Goal: Transaction & Acquisition: Book appointment/travel/reservation

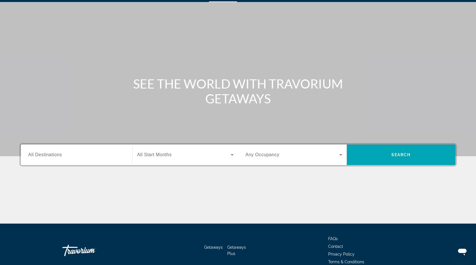
scroll to position [44, 0]
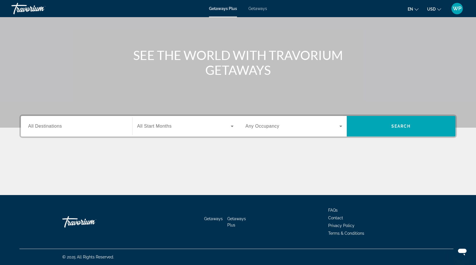
click at [120, 127] on input "Destination All Destinations" at bounding box center [76, 126] width 97 height 7
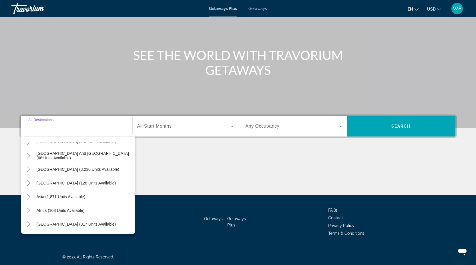
scroll to position [0, 0]
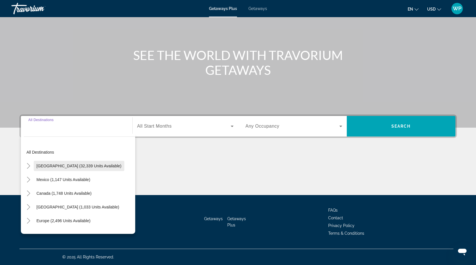
click at [76, 165] on span "[GEOGRAPHIC_DATA] (32,339 units available)" at bounding box center [79, 166] width 85 height 5
type input "**********"
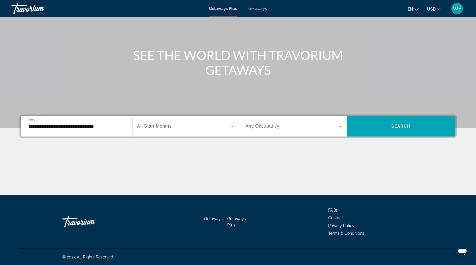
click at [191, 126] on span "Search widget" at bounding box center [183, 126] width 93 height 7
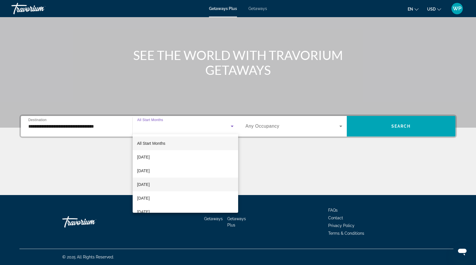
click at [185, 182] on mat-option "[DATE]" at bounding box center [185, 185] width 105 height 14
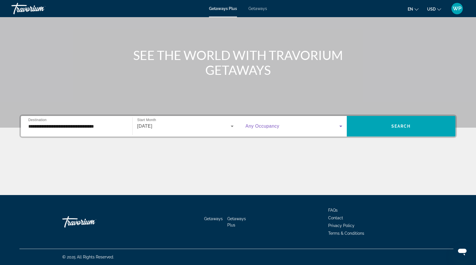
click at [283, 129] on span "Search widget" at bounding box center [292, 126] width 94 height 7
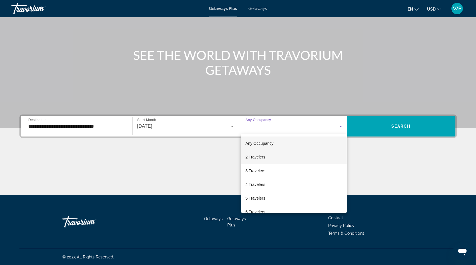
click at [283, 155] on mat-option "2 Travelers" at bounding box center [294, 157] width 106 height 14
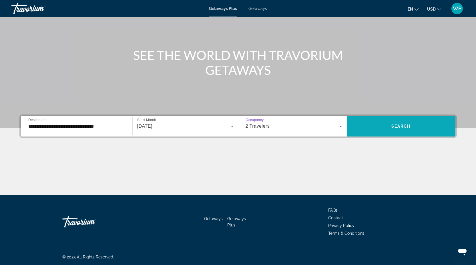
click at [373, 122] on span "Search widget" at bounding box center [401, 126] width 109 height 14
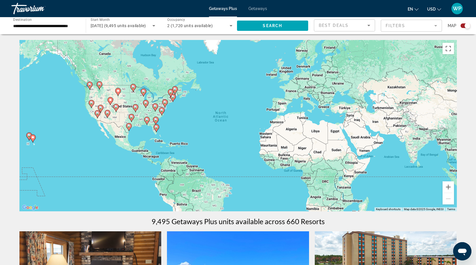
click at [425, 25] on mat-form-field "Filters" at bounding box center [410, 26] width 61 height 12
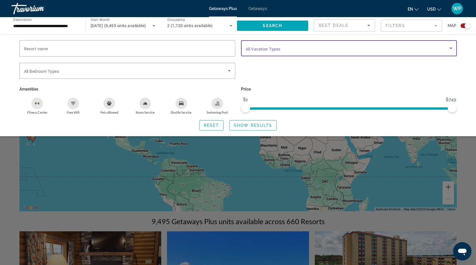
click at [414, 51] on span "Search widget" at bounding box center [347, 48] width 204 height 7
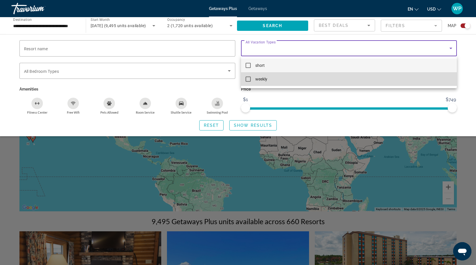
click at [420, 81] on mat-option "weekly" at bounding box center [349, 79] width 216 height 14
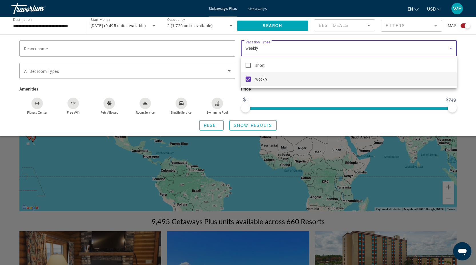
click at [473, 53] on div at bounding box center [238, 132] width 476 height 265
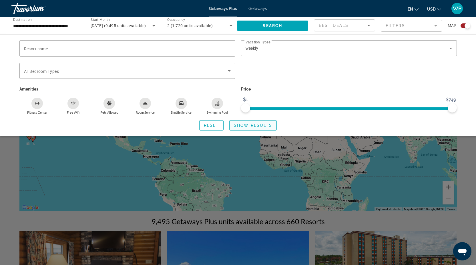
click at [252, 126] on span "Show Results" at bounding box center [253, 125] width 38 height 5
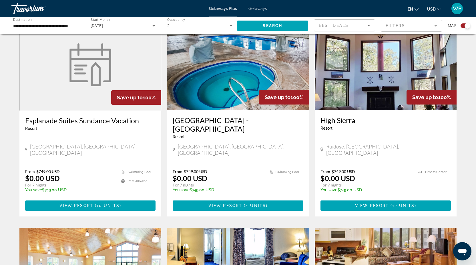
scroll to position [583, 0]
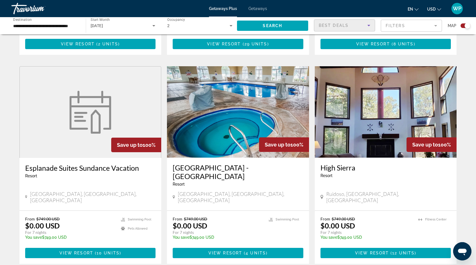
click at [333, 24] on span "Best Deals" at bounding box center [334, 25] width 30 height 5
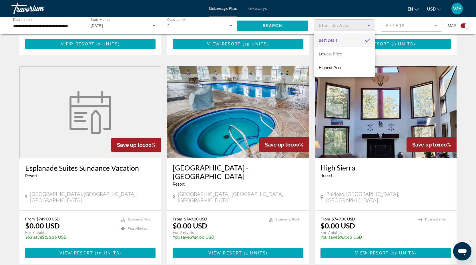
click at [333, 25] on div at bounding box center [238, 132] width 476 height 265
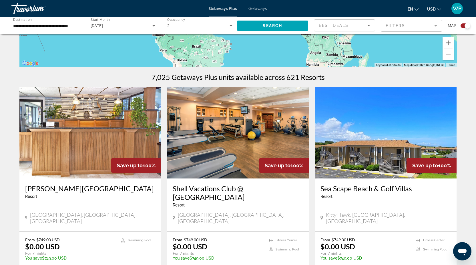
scroll to position [0, 0]
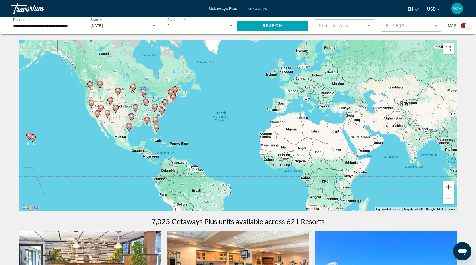
click at [450, 187] on button "Zoom in" at bounding box center [447, 186] width 11 height 11
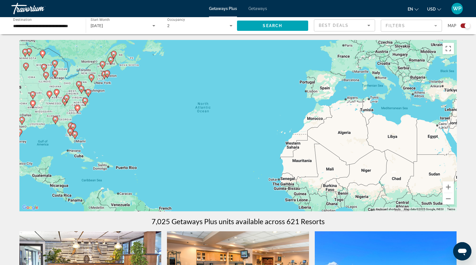
click at [131, 170] on div "To activate drag with keyboard, press Alt + Enter. Once in keyboard drag state,…" at bounding box center [237, 125] width 437 height 171
click at [108, 168] on div "To activate drag with keyboard, press Alt + Enter. Once in keyboard drag state,…" at bounding box center [237, 125] width 437 height 171
click at [128, 170] on div "To activate drag with keyboard, press Alt + Enter. Once in keyboard drag state,…" at bounding box center [237, 125] width 437 height 171
click at [127, 170] on div "To activate drag with keyboard, press Alt + Enter. Once in keyboard drag state,…" at bounding box center [237, 125] width 437 height 171
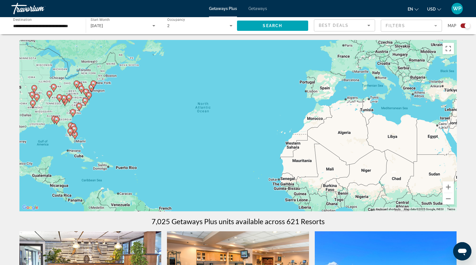
click at [127, 170] on div "To activate drag with keyboard, press Alt + Enter. Once in keyboard drag state,…" at bounding box center [237, 125] width 437 height 171
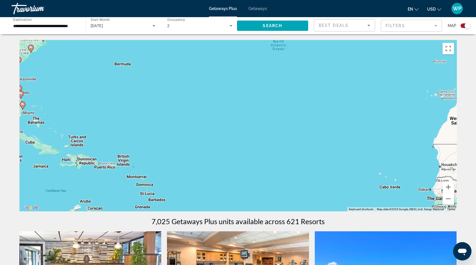
click at [109, 168] on div "To activate drag with keyboard, press Alt + Enter. Once in keyboard drag state,…" at bounding box center [237, 125] width 437 height 171
click at [58, 27] on input "**********" at bounding box center [45, 26] width 65 height 7
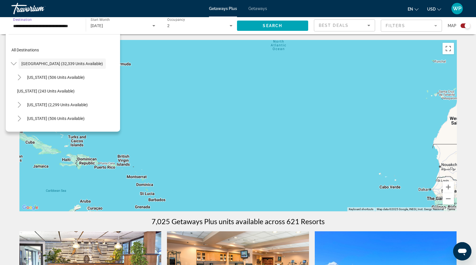
click at [37, 25] on input "**********" at bounding box center [45, 26] width 65 height 7
click at [22, 50] on span "All destinations" at bounding box center [24, 50] width 27 height 5
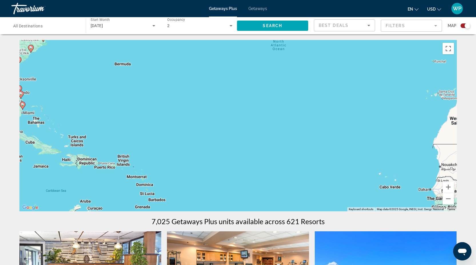
click at [59, 25] on input "Destination All Destinations" at bounding box center [45, 26] width 65 height 7
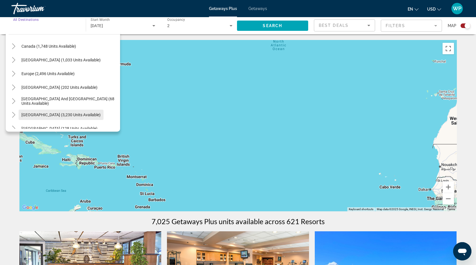
scroll to position [558, 0]
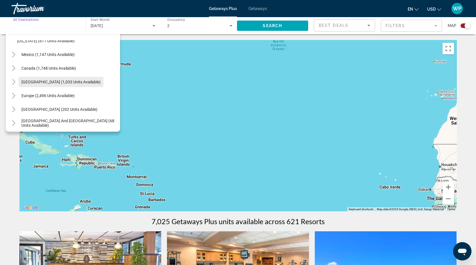
click at [47, 85] on span "Search widget" at bounding box center [61, 82] width 85 height 14
type input "**********"
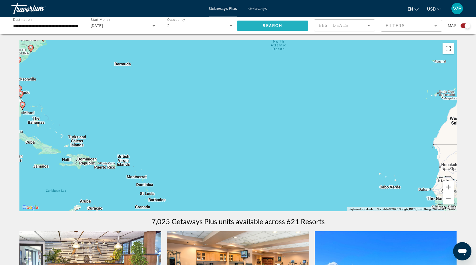
click at [256, 26] on span "Search widget" at bounding box center [272, 26] width 71 height 14
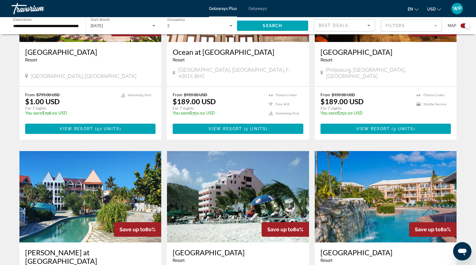
scroll to position [774, 0]
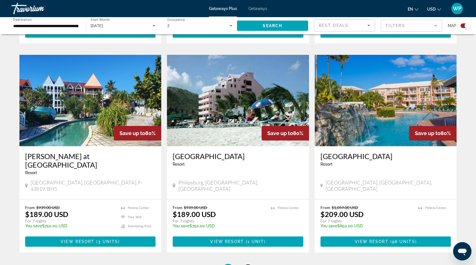
click at [250, 265] on link "page 2" at bounding box center [248, 270] width 10 height 10
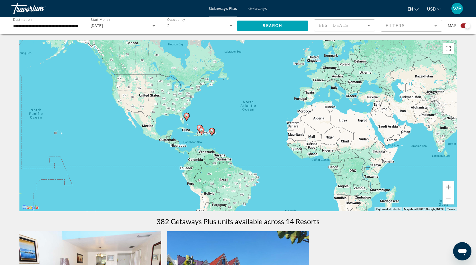
click at [415, 25] on mat-form-field "Filters" at bounding box center [410, 26] width 61 height 12
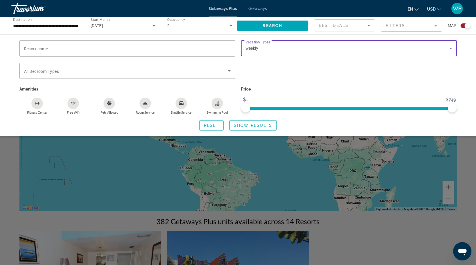
click at [421, 48] on div "weekly" at bounding box center [347, 48] width 204 height 7
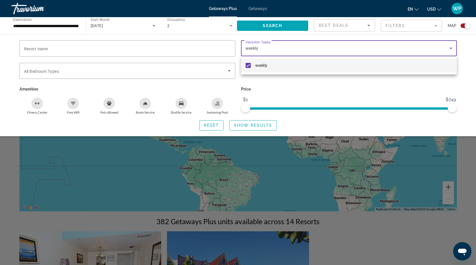
click at [421, 48] on div at bounding box center [238, 132] width 476 height 265
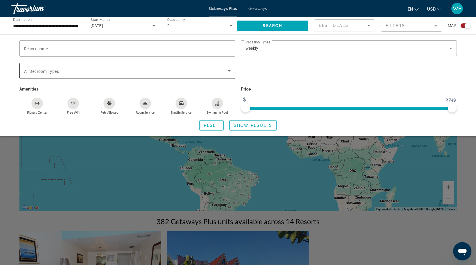
click at [229, 71] on icon "Search widget" at bounding box center [229, 70] width 3 height 1
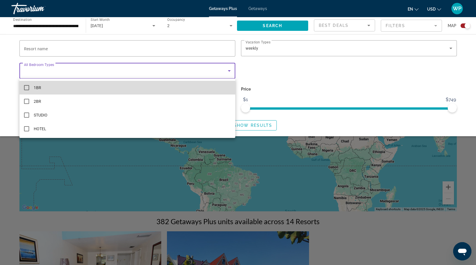
click at [191, 83] on mat-option "1BR" at bounding box center [127, 88] width 216 height 14
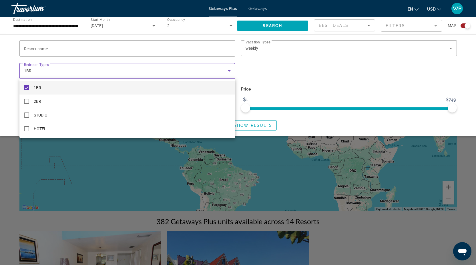
click at [340, 77] on div at bounding box center [238, 132] width 476 height 265
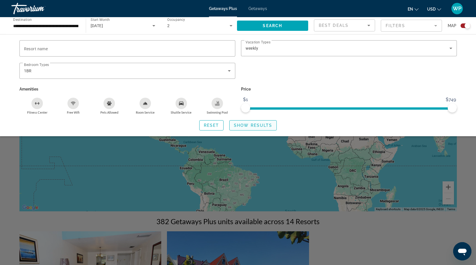
click at [261, 127] on span "Show Results" at bounding box center [253, 125] width 38 height 5
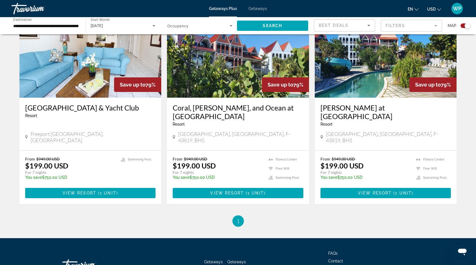
scroll to position [823, 0]
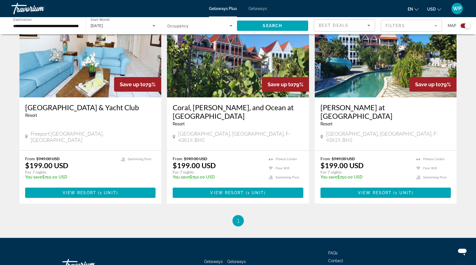
click at [347, 103] on h3 "[PERSON_NAME] at [GEOGRAPHIC_DATA]" at bounding box center [385, 111] width 131 height 17
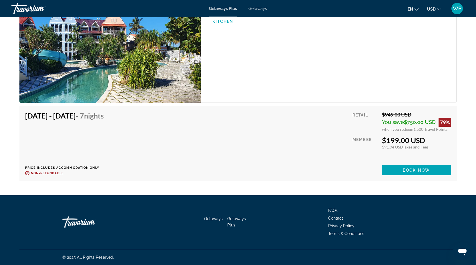
scroll to position [957, 0]
